Goal: Register for event/course

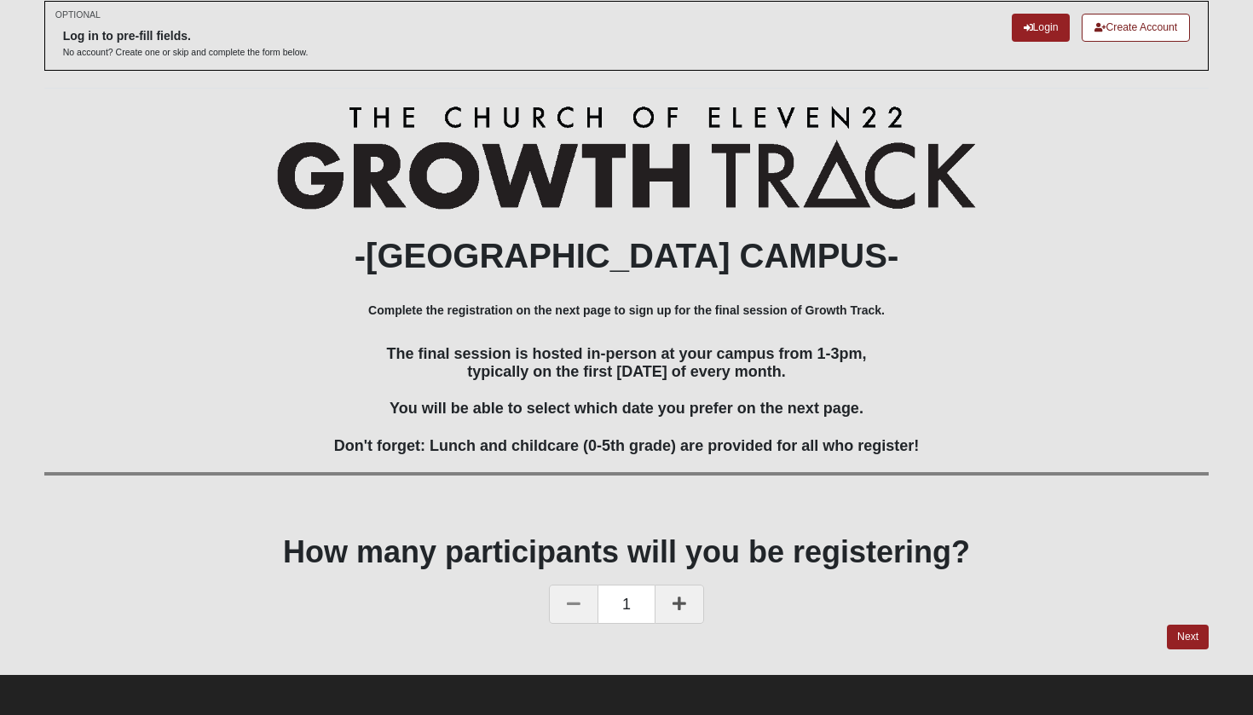
scroll to position [88, 0]
click at [693, 600] on link at bounding box center [679, 605] width 49 height 39
click at [1179, 637] on link "Next" at bounding box center [1188, 638] width 42 height 25
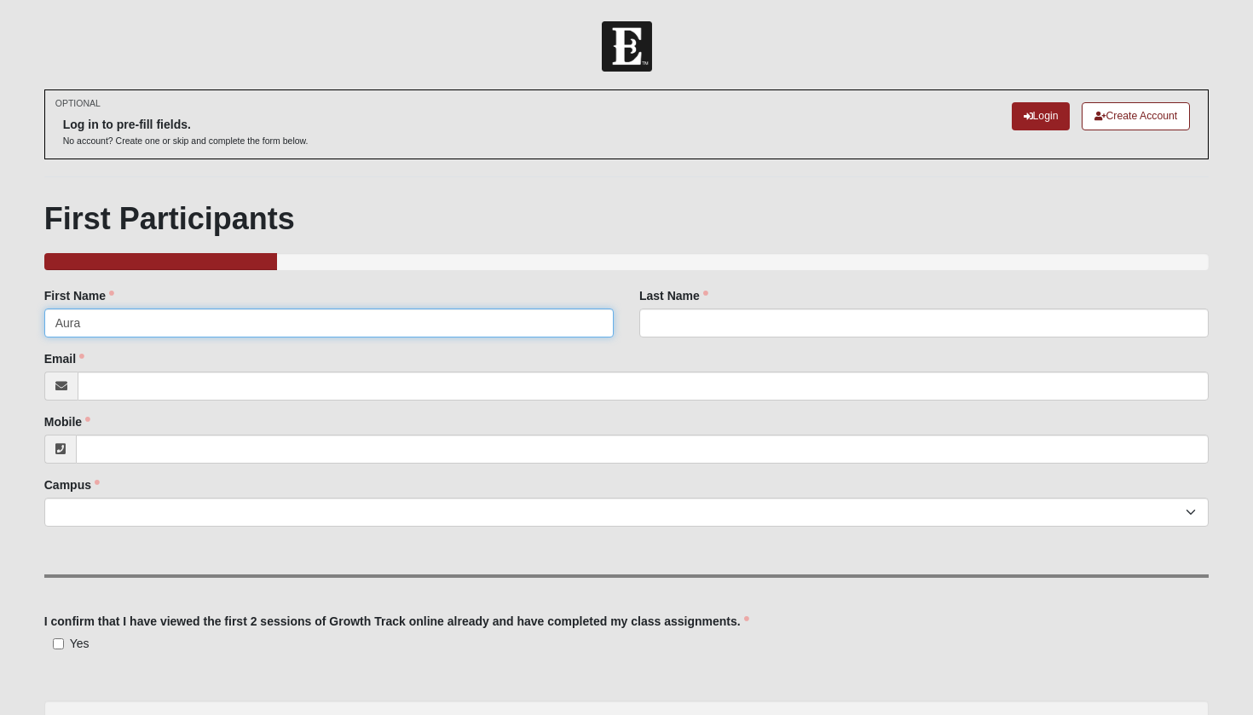
type input "Aura"
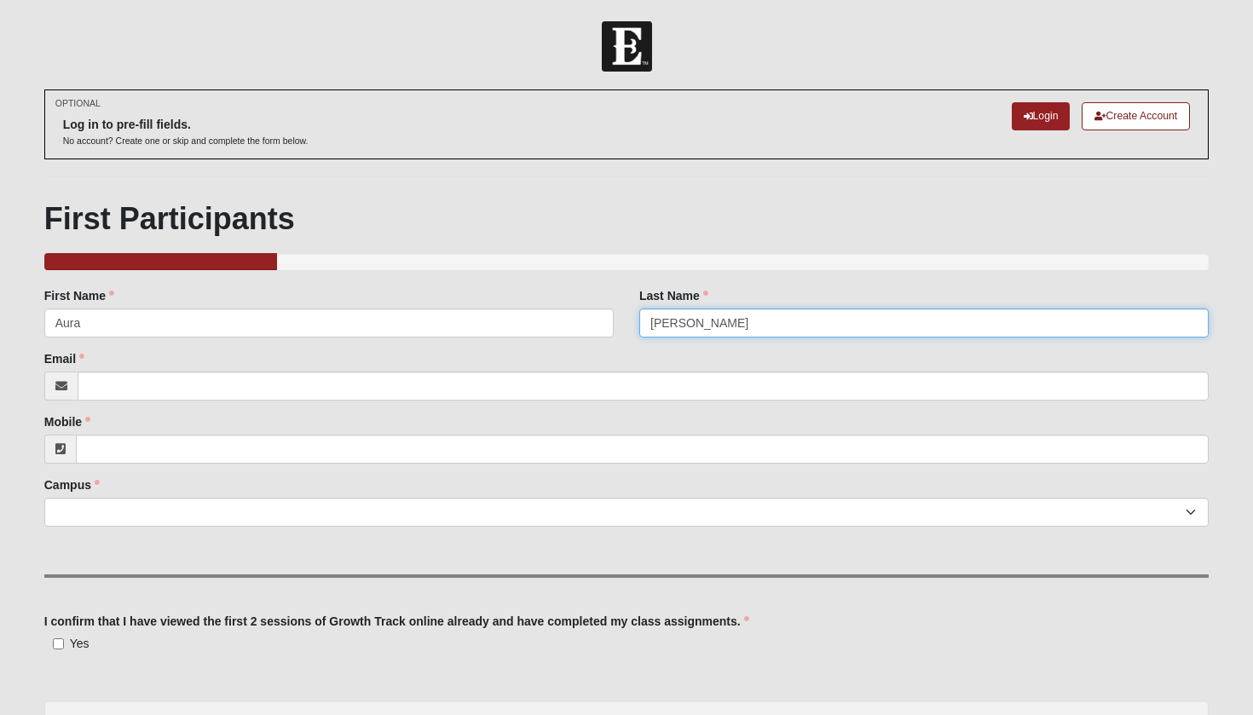
type input "Plair"
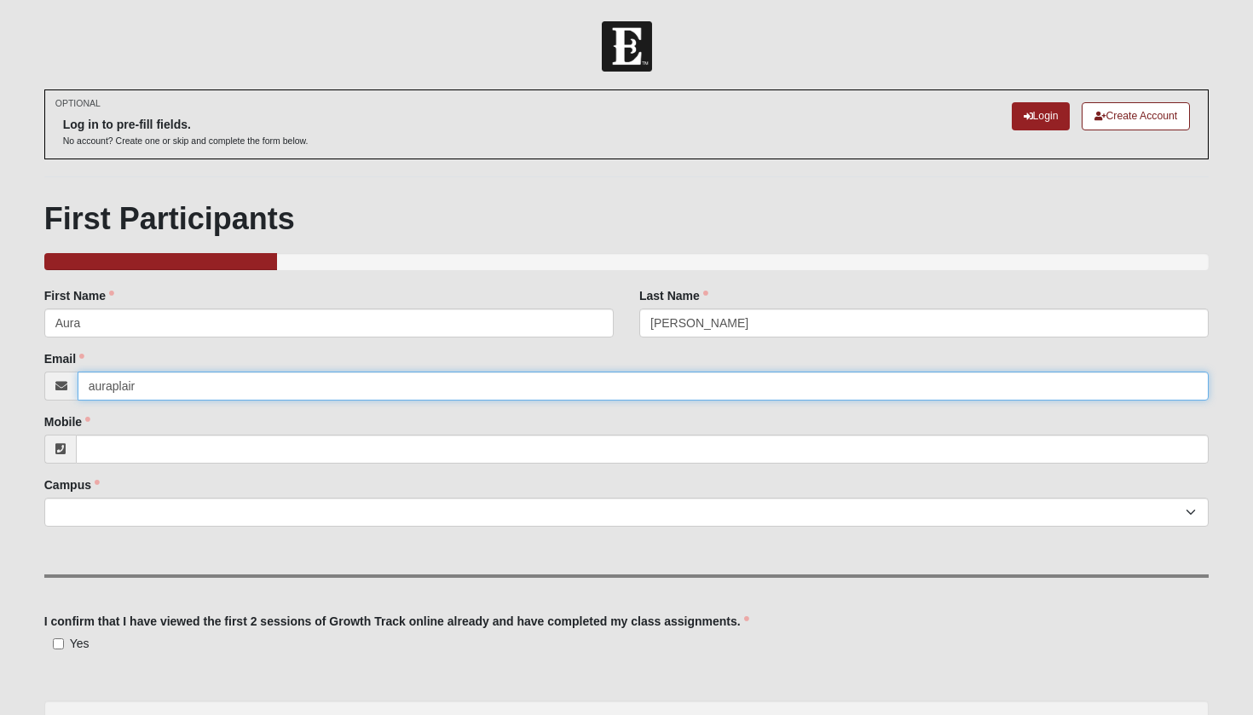
type input "auraplair@"
type input "auraplair@hotmail.com"
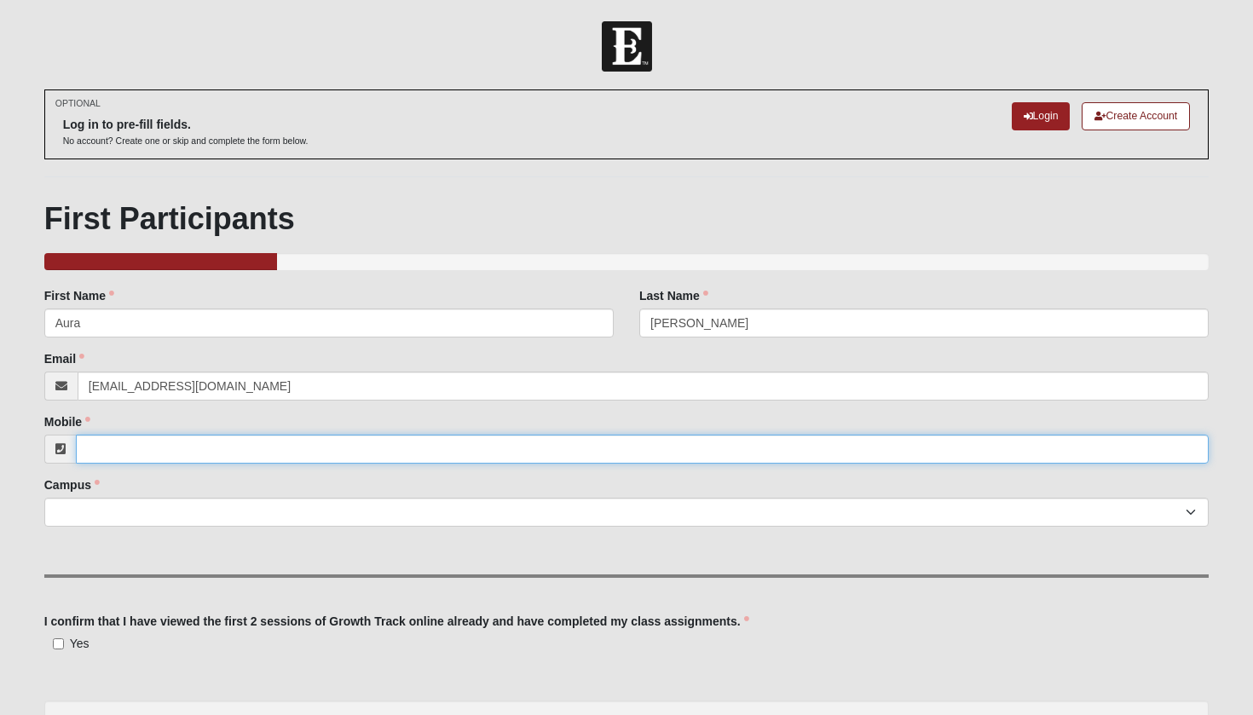
click at [115, 451] on input "Mobile" at bounding box center [643, 449] width 1134 height 29
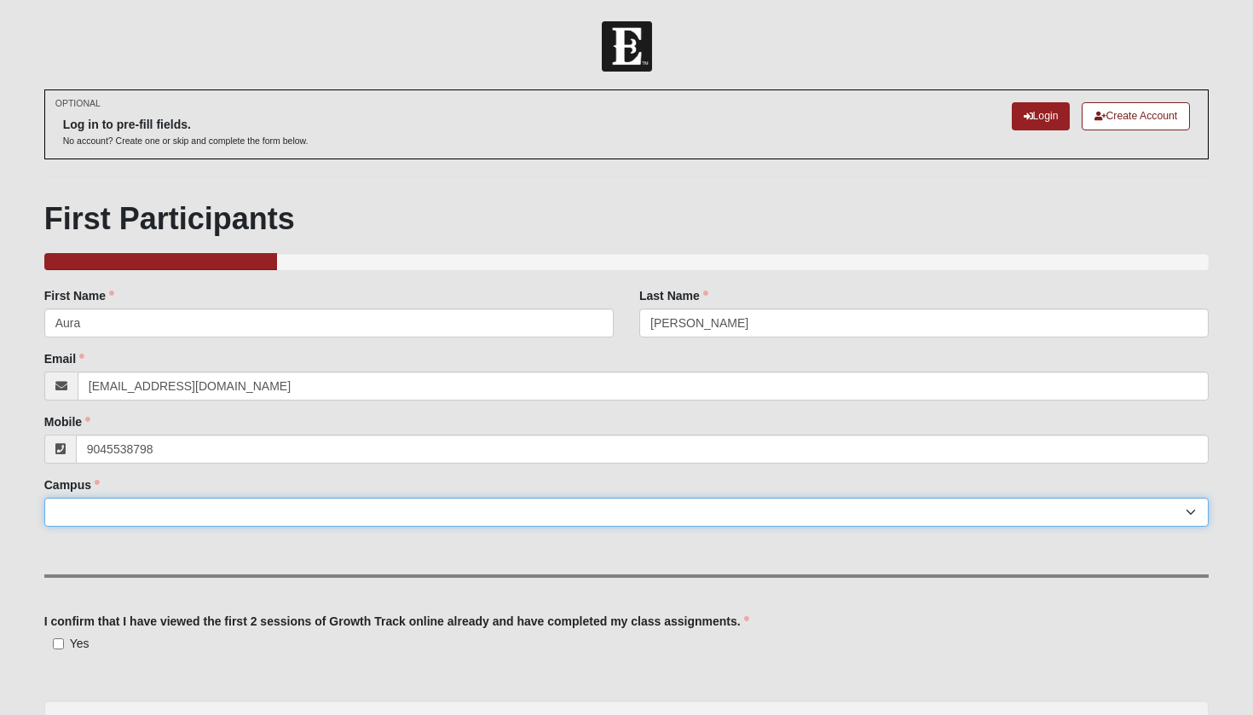
type input "(904) 553-8798"
select select "3"
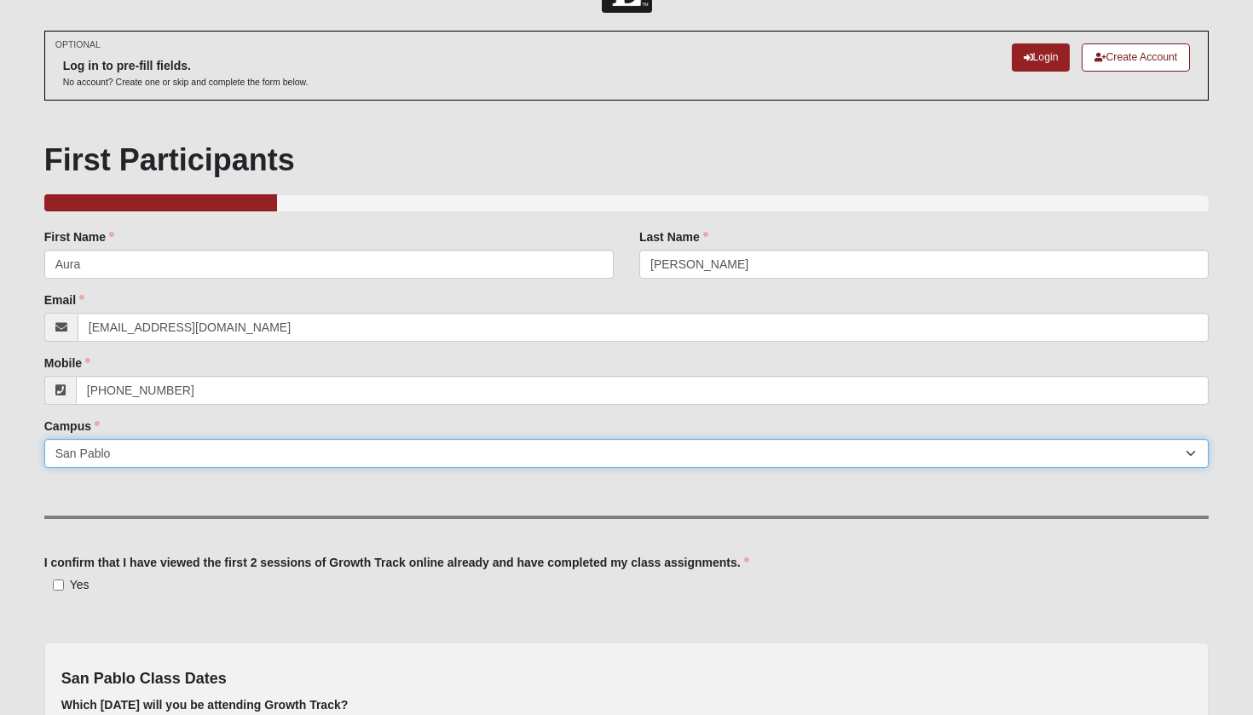
scroll to position [91, 0]
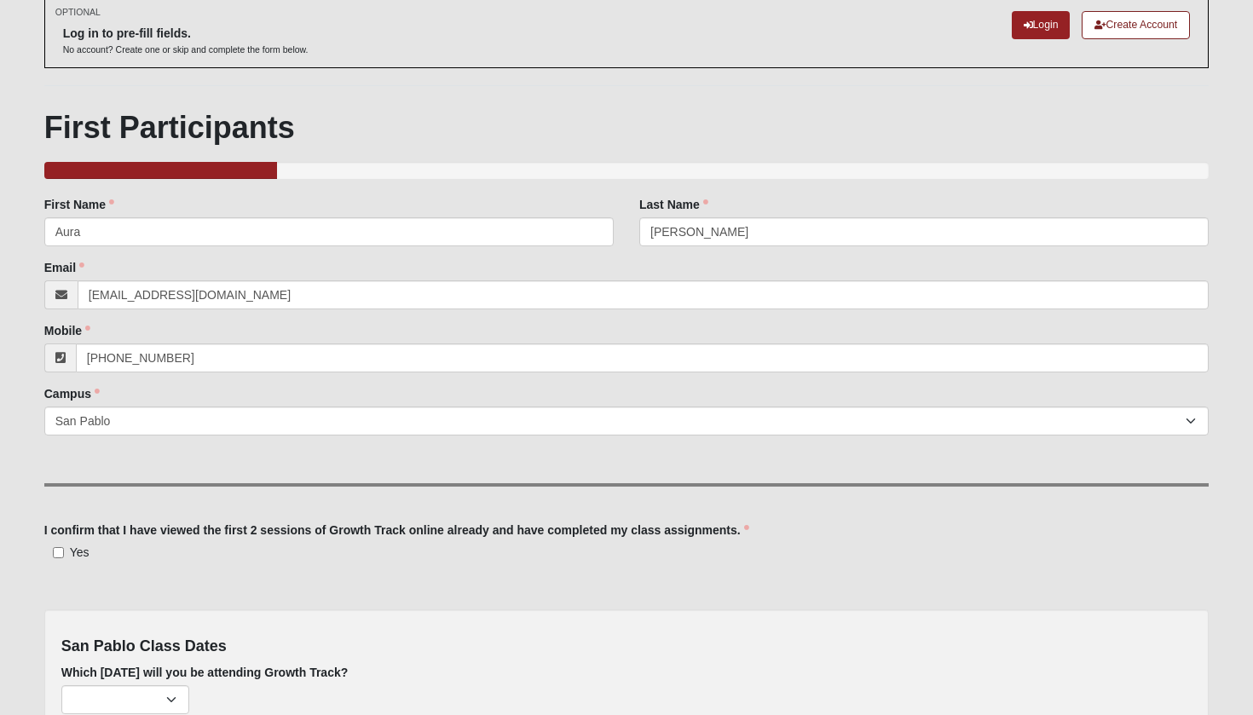
click at [58, 552] on input "Yes" at bounding box center [58, 552] width 11 height 11
checkbox input "true"
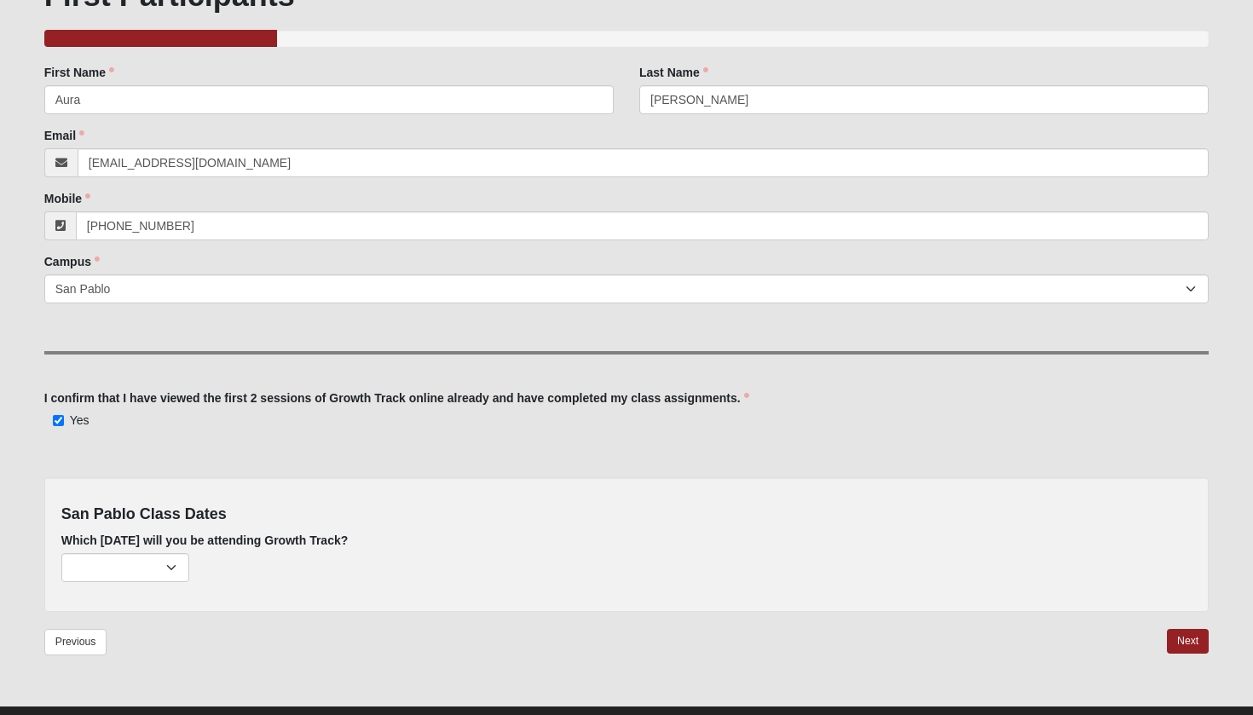
scroll to position [225, 0]
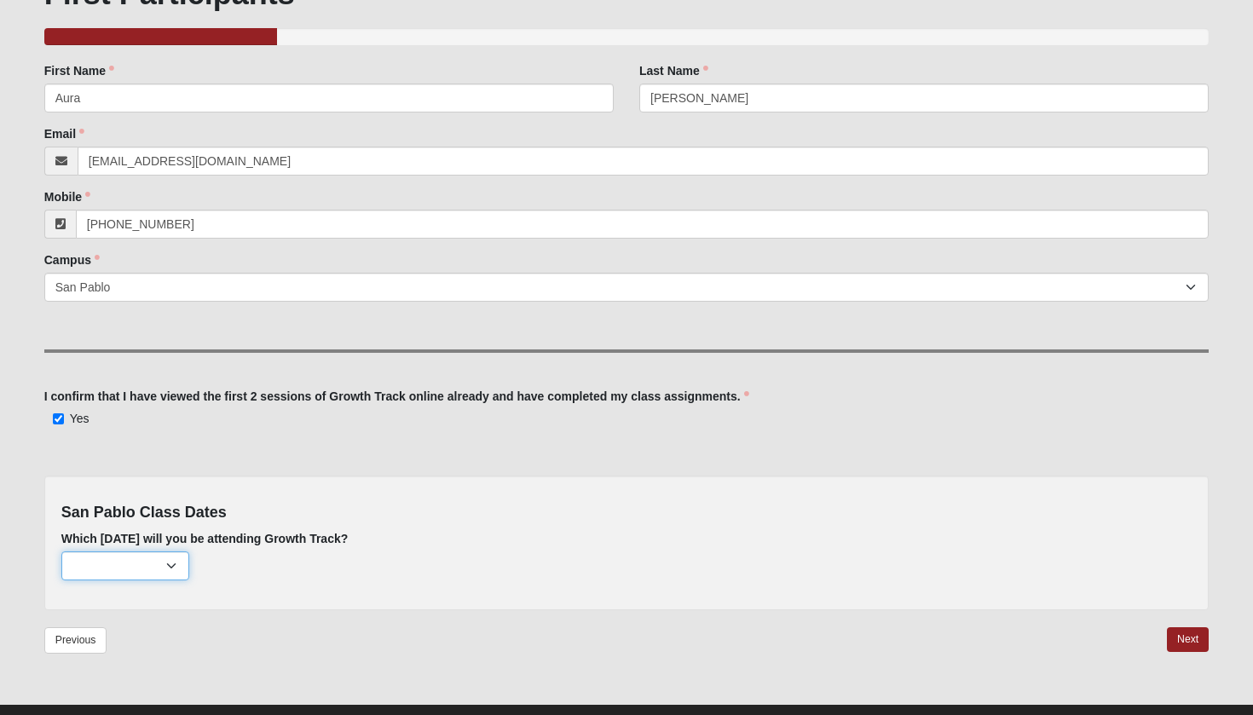
select select "807"
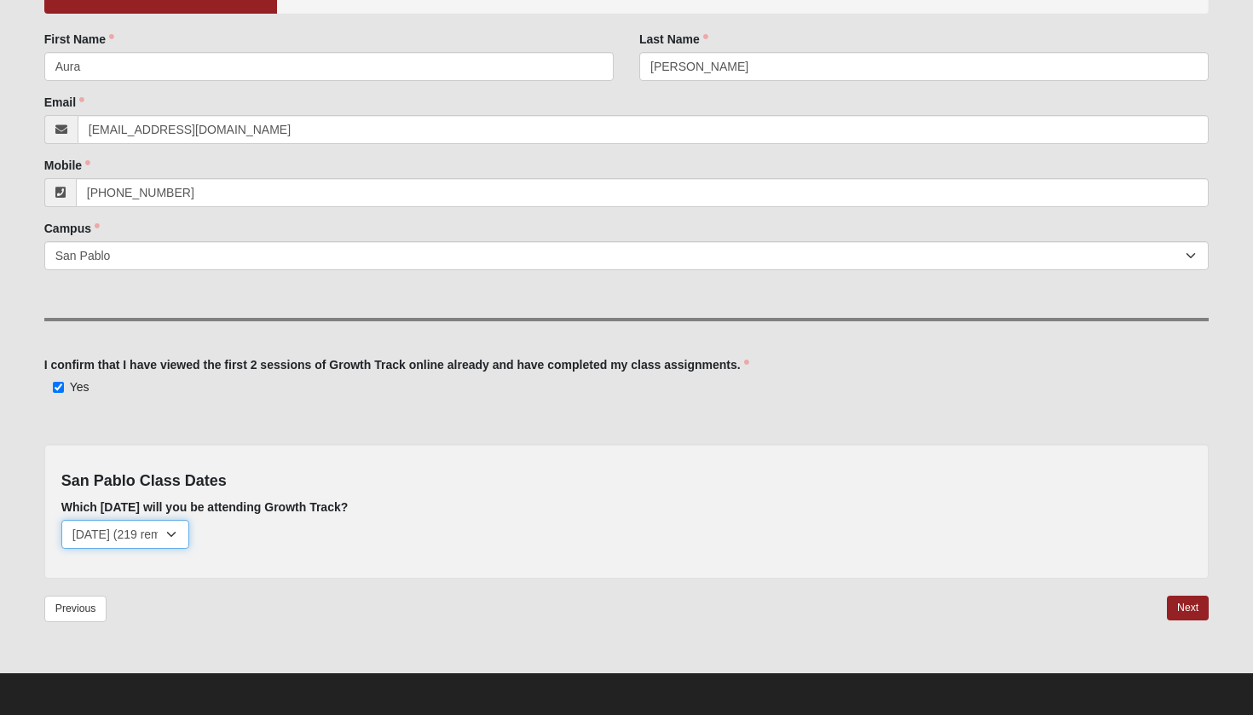
scroll to position [256, 0]
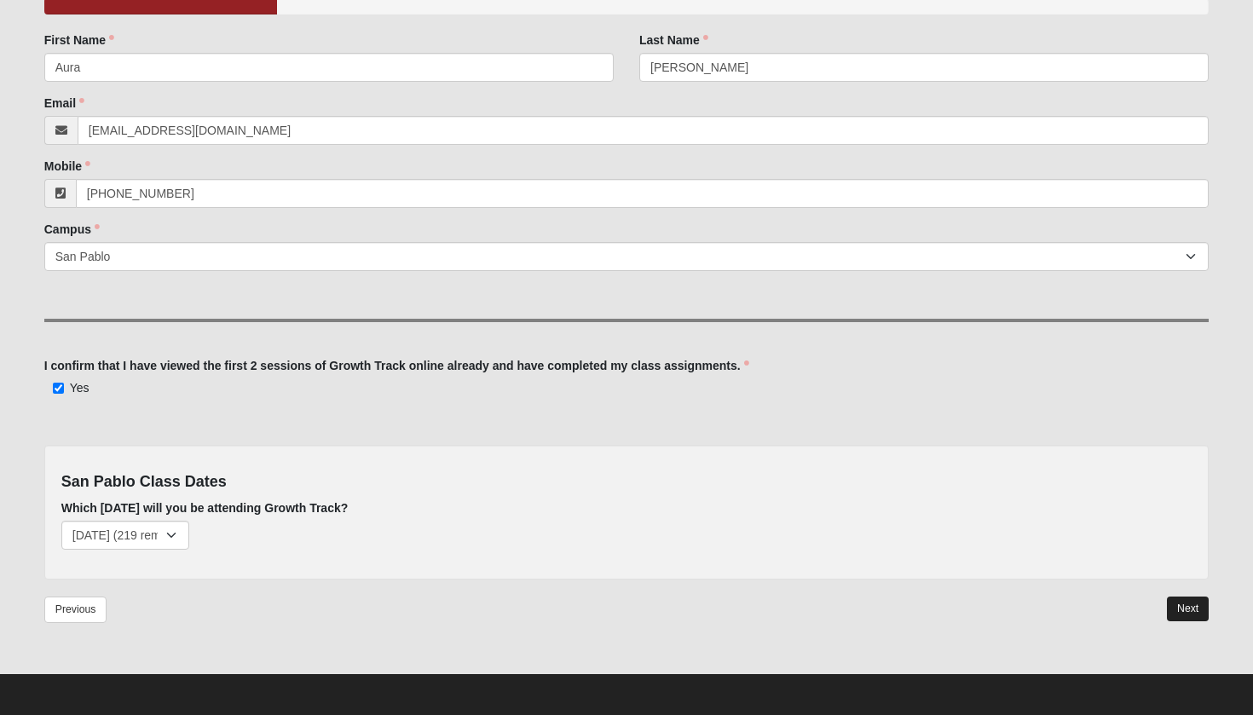
click at [1183, 610] on link "Next" at bounding box center [1188, 609] width 42 height 25
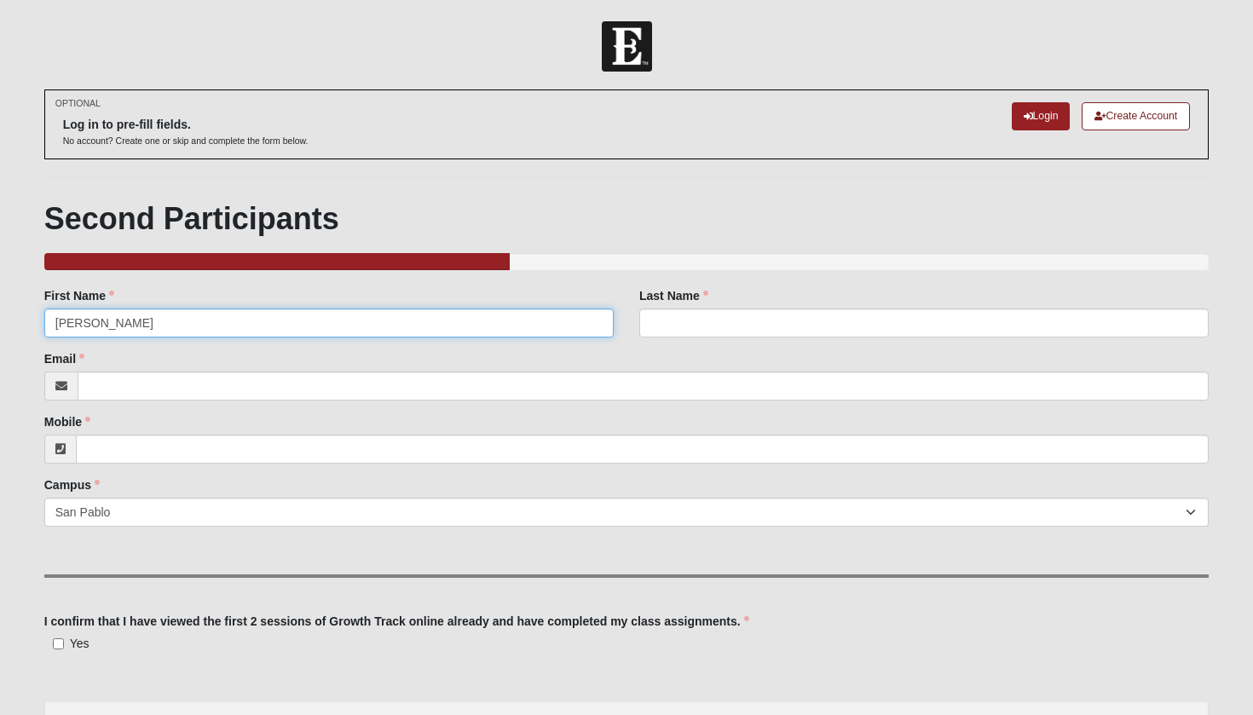
type input "Guss"
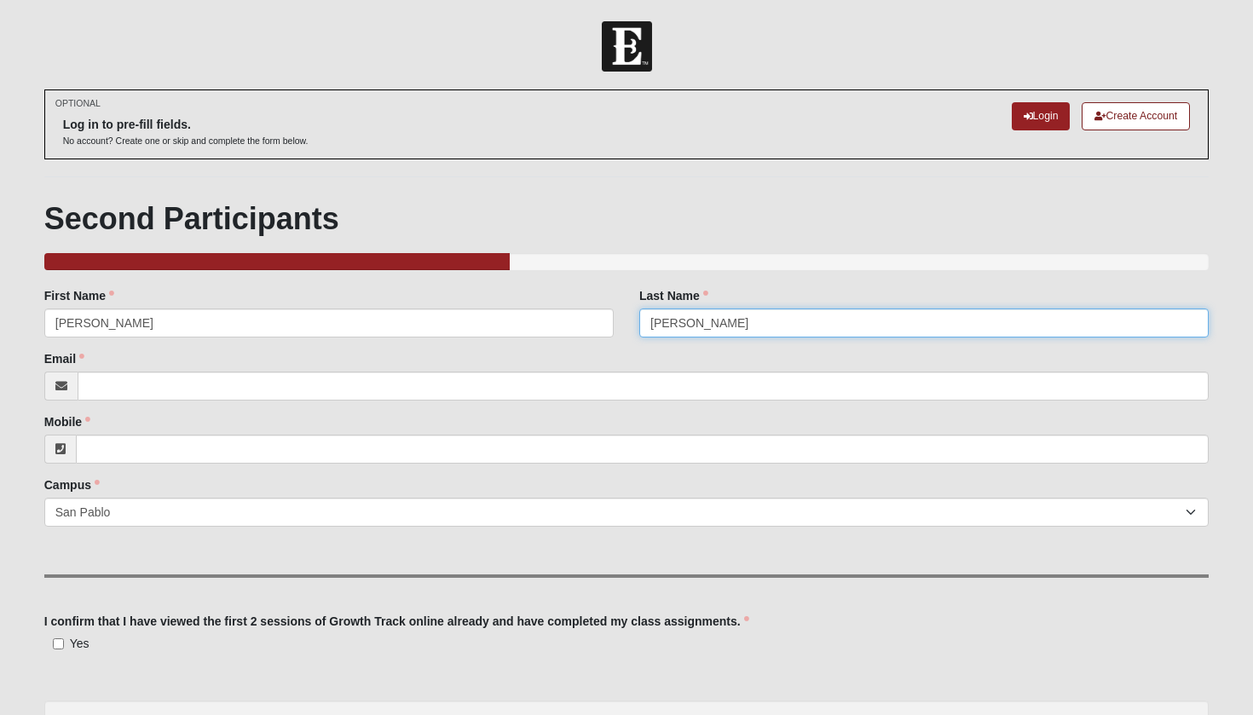
type input "Plair"
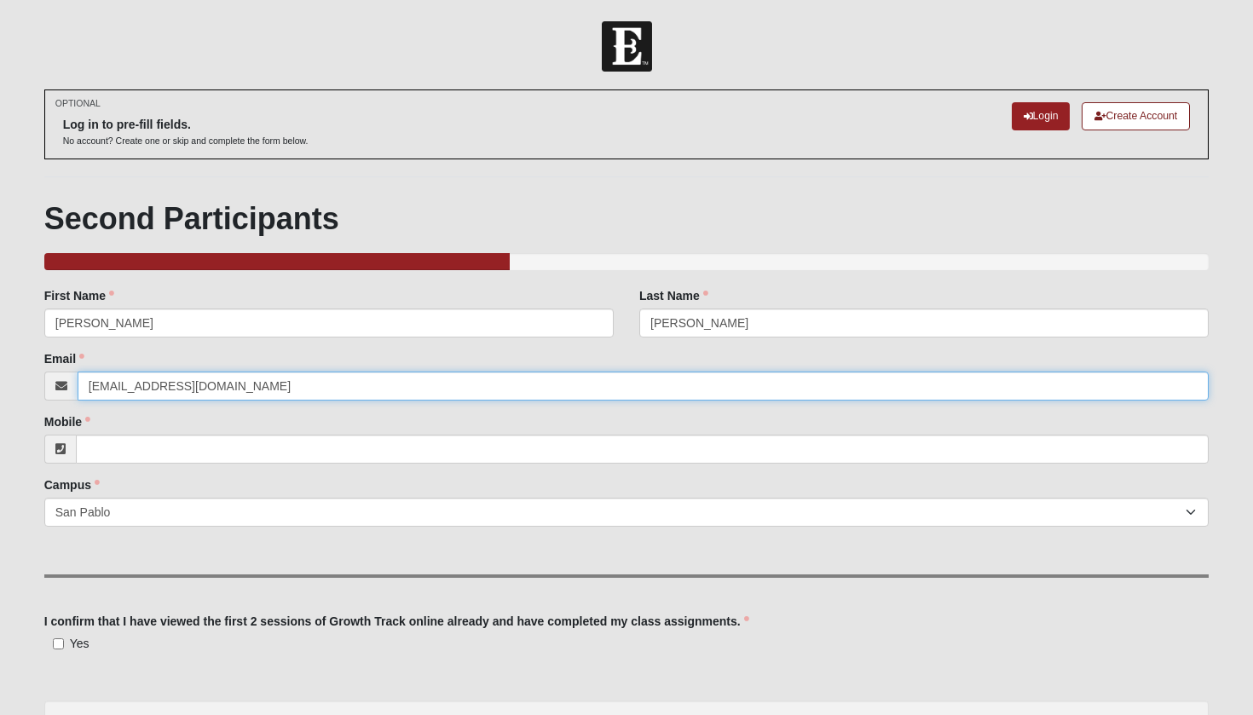
type input "gussplair@yahoo.com"
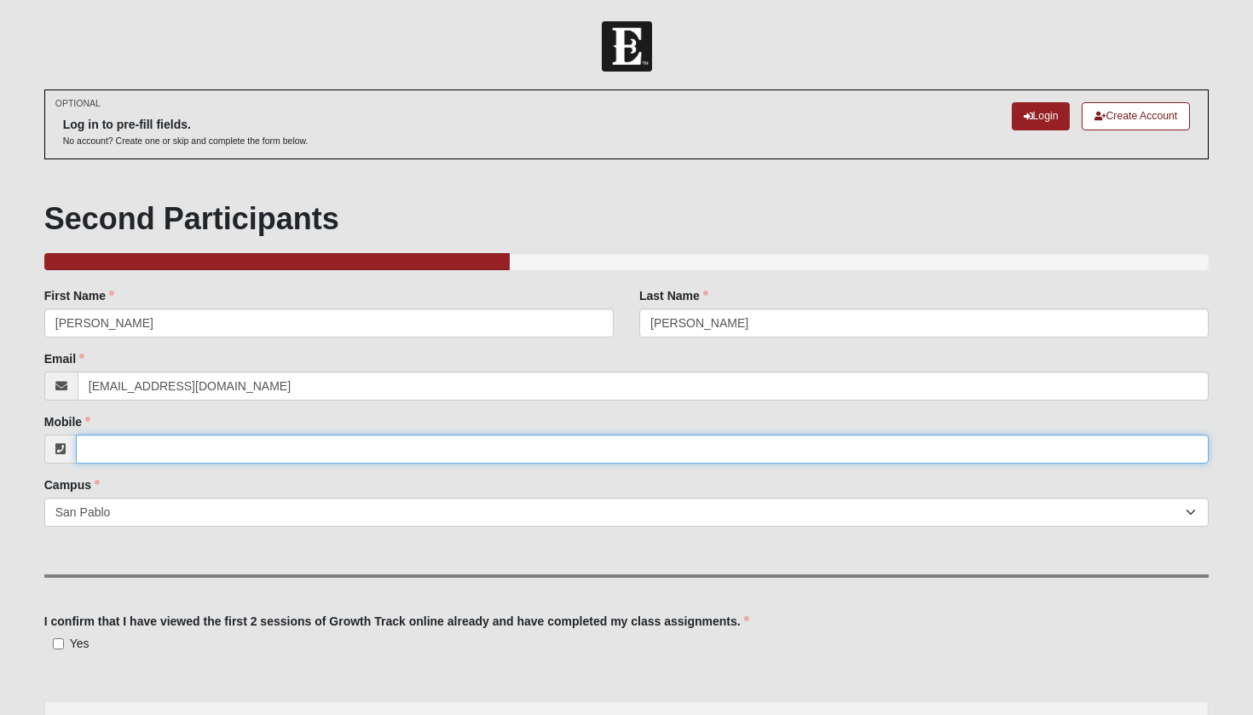
click at [114, 448] on input "Mobile" at bounding box center [643, 449] width 1134 height 29
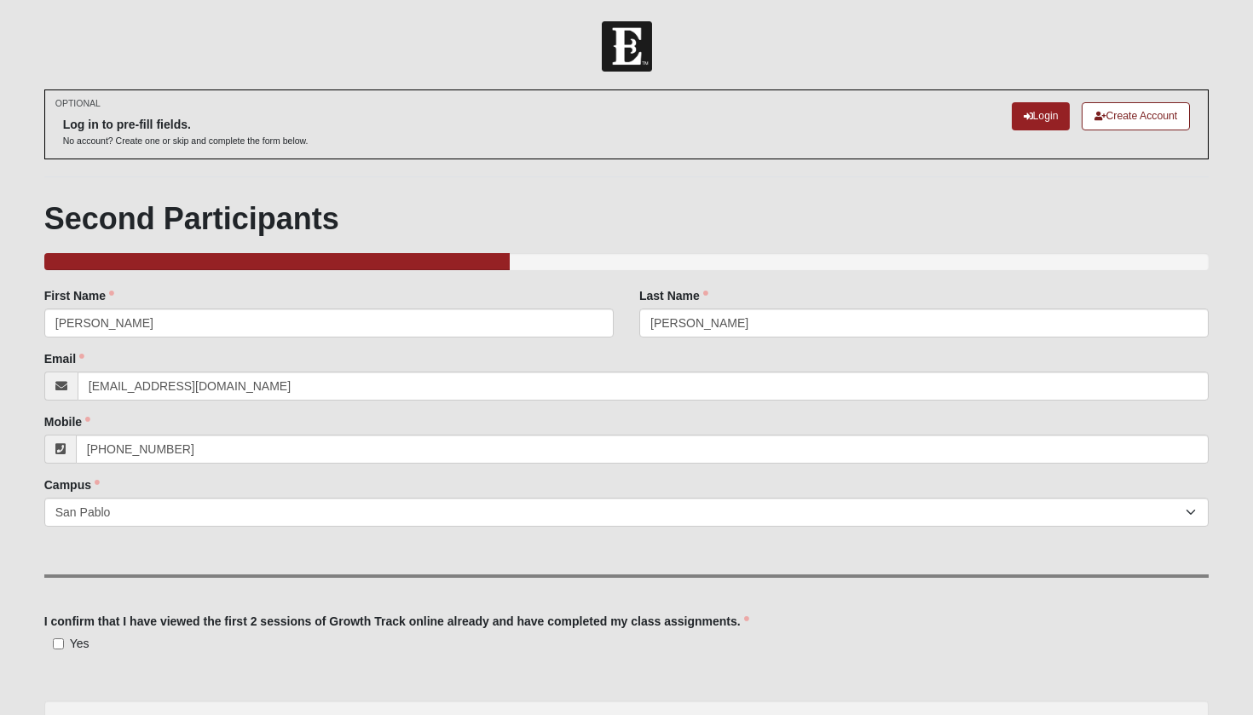
type input "(904) 535-5688"
click at [57, 639] on input "Yes" at bounding box center [58, 644] width 11 height 11
checkbox input "true"
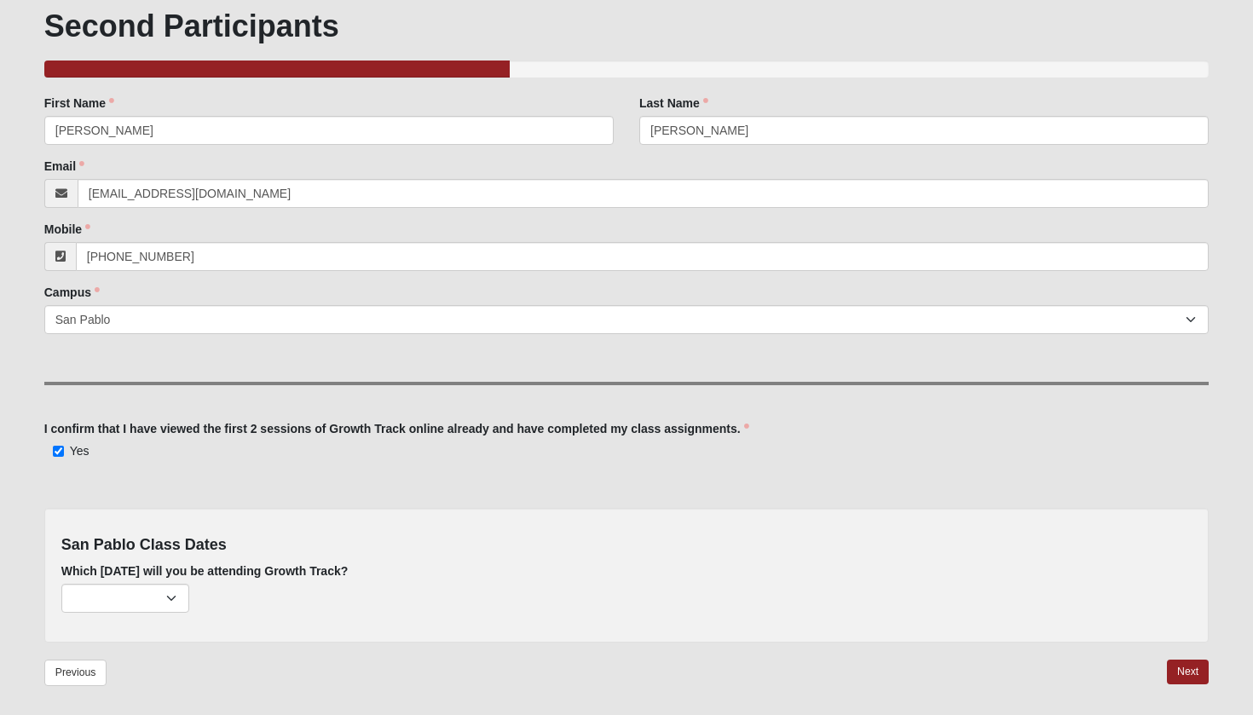
scroll to position [196, 0]
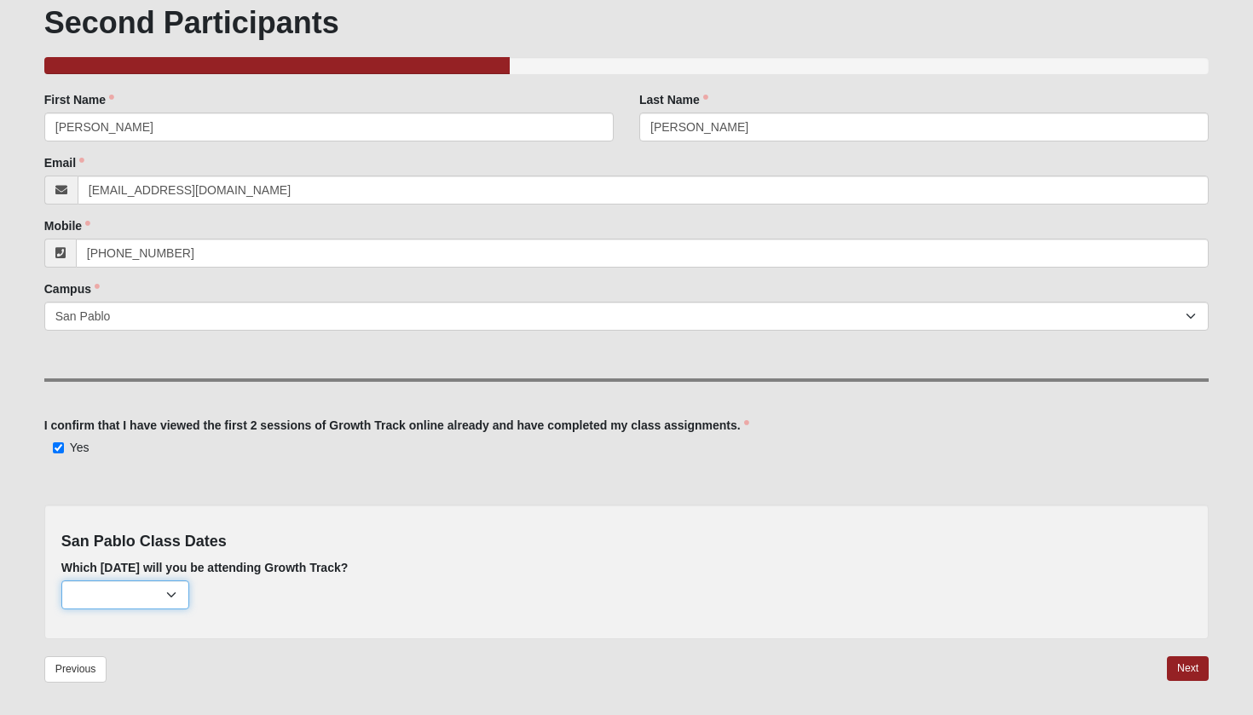
select select "807"
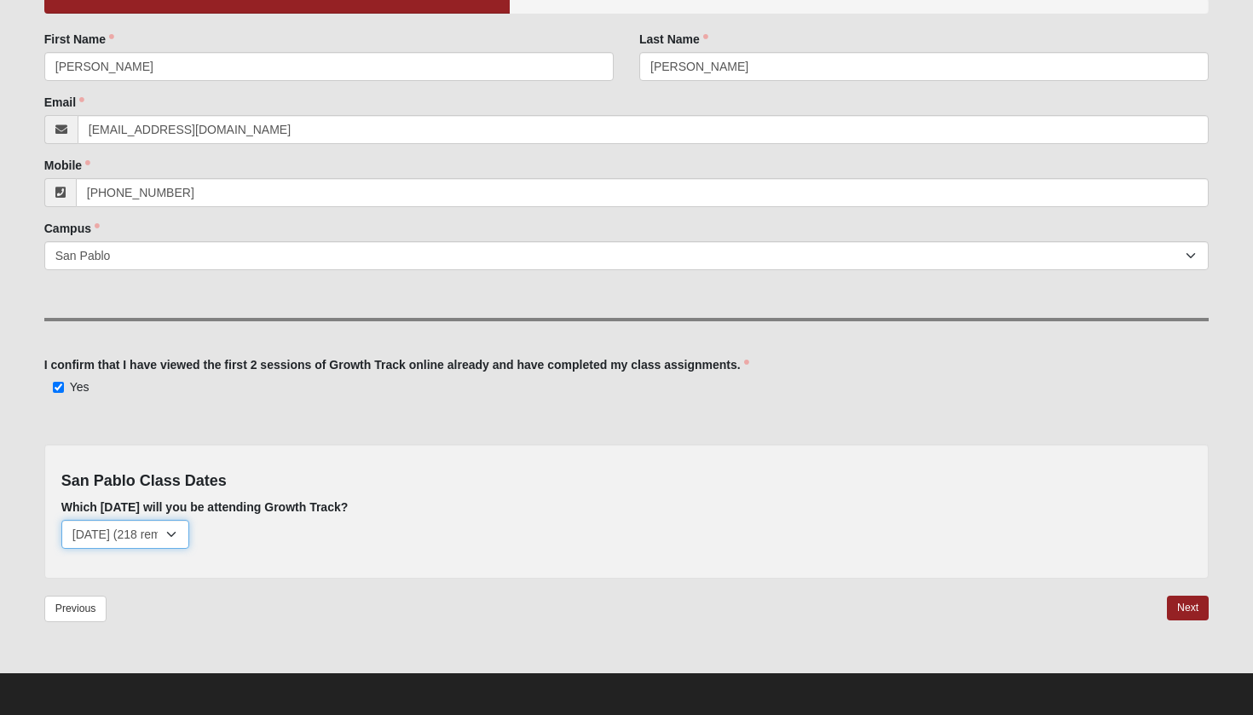
scroll to position [256, 0]
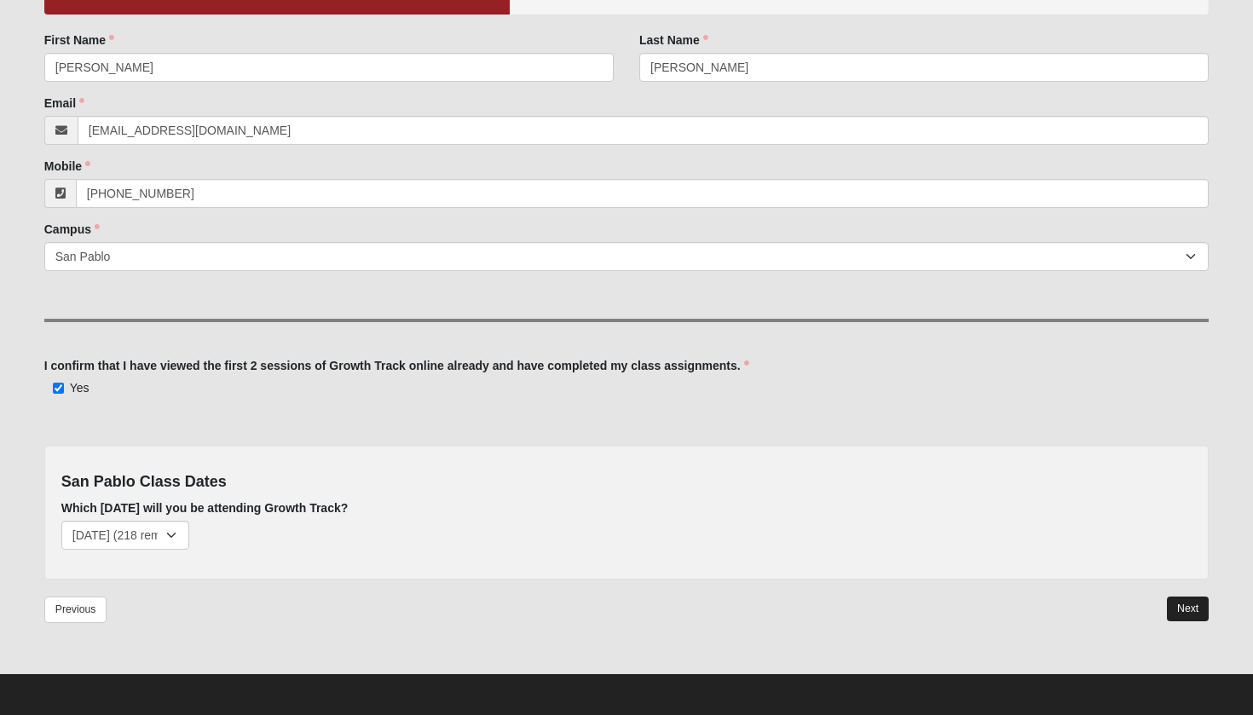
click at [1185, 609] on link "Next" at bounding box center [1188, 609] width 42 height 25
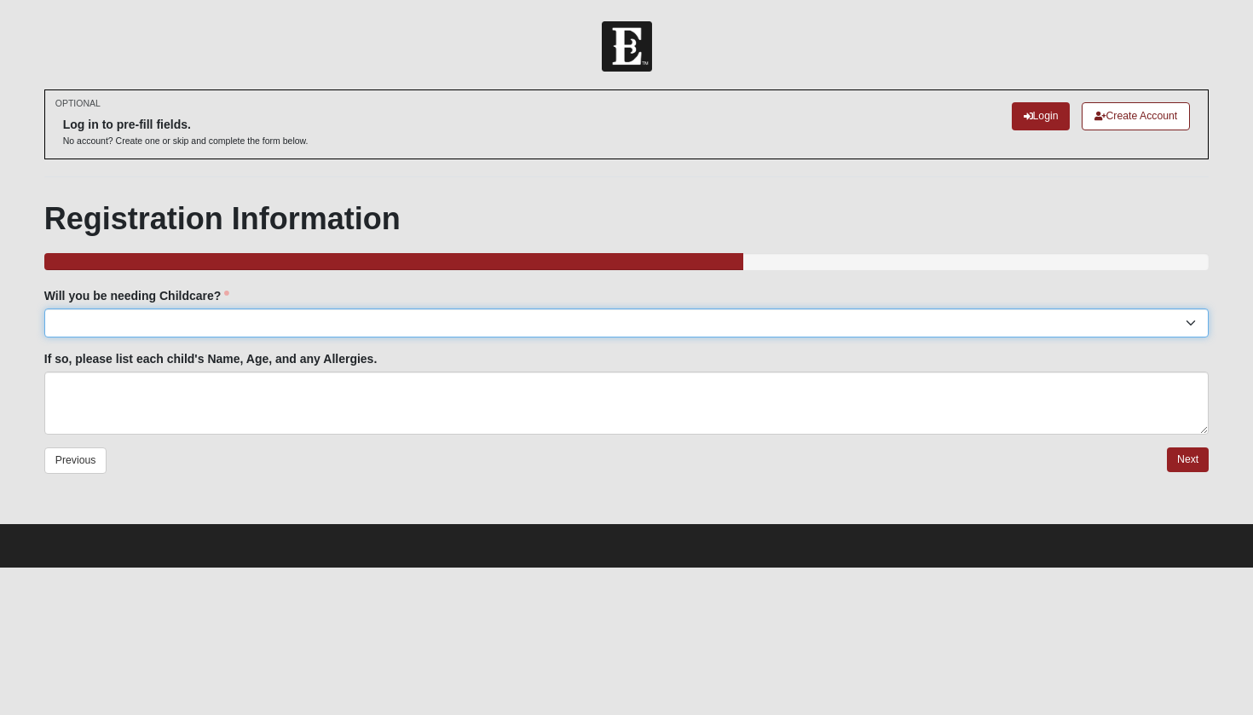
select select "No"
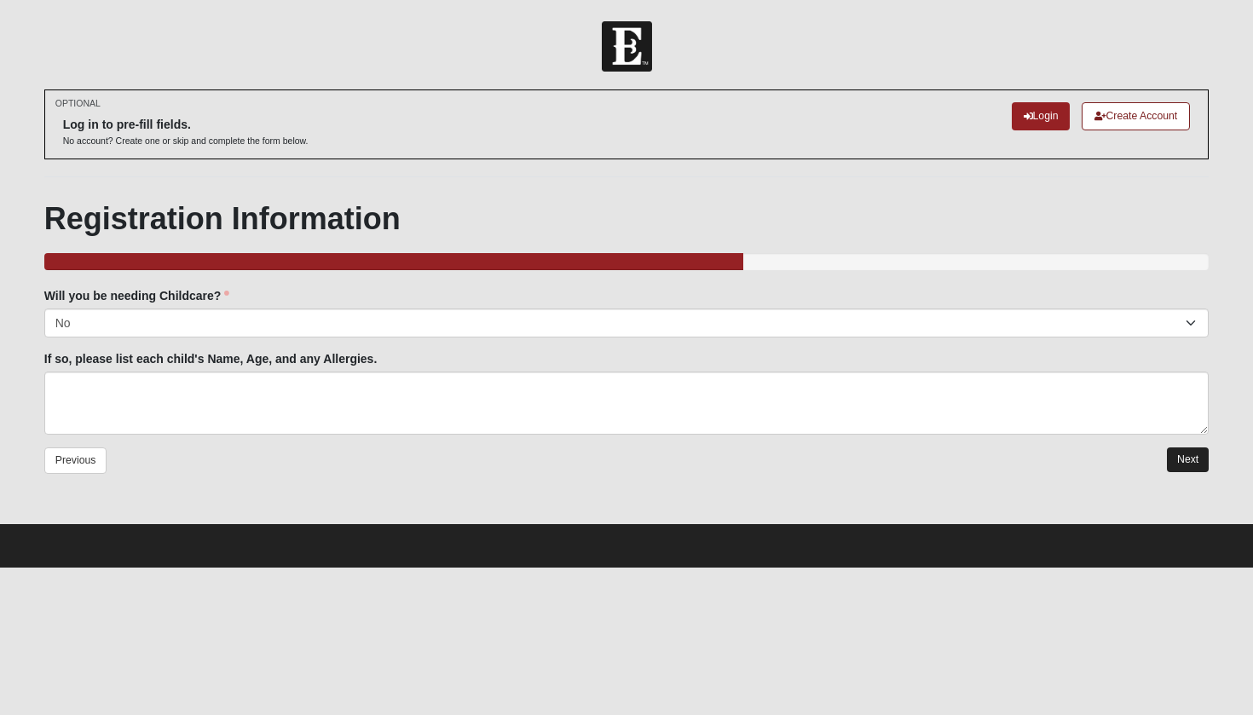
click at [1185, 458] on link "Next" at bounding box center [1188, 460] width 42 height 25
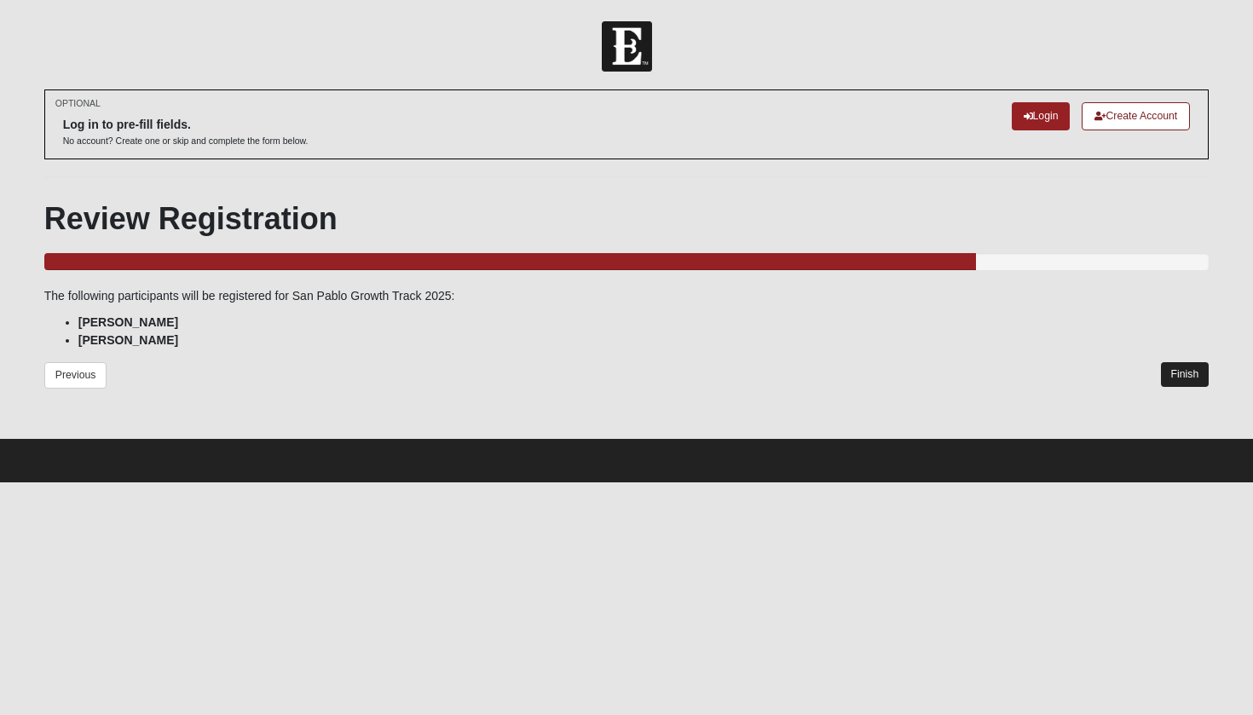
click at [1188, 368] on link "Finish" at bounding box center [1185, 374] width 49 height 25
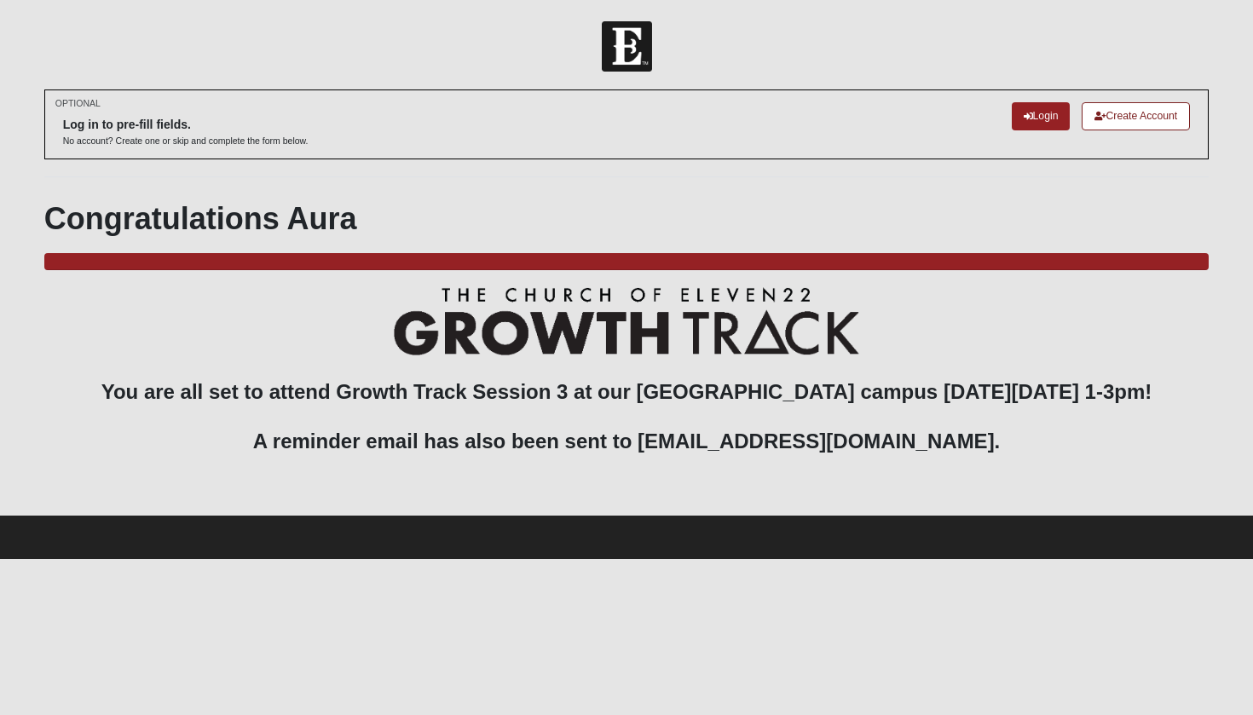
drag, startPoint x: 1171, startPoint y: 393, endPoint x: 913, endPoint y: 391, distance: 258.3
click at [913, 391] on h3 "You are all set to attend Growth Track Session 3 at our San Pablo campus on Sun…" at bounding box center [626, 383] width 1165 height 192
copy h3 "November 2nd from 1-3pm"
